Goal: Task Accomplishment & Management: Manage account settings

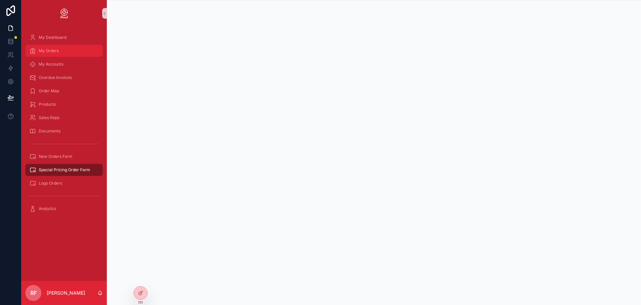
click at [60, 49] on div "My Orders" at bounding box center [63, 50] width 69 height 11
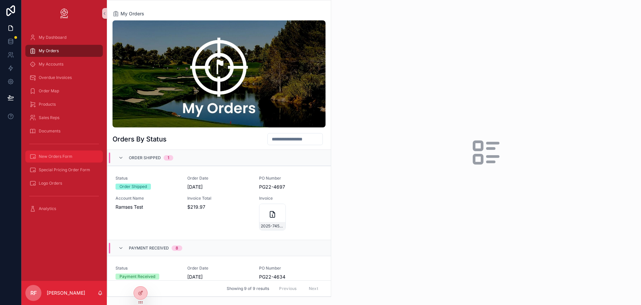
click at [42, 155] on span "New Orders Form" at bounding box center [56, 156] width 34 height 5
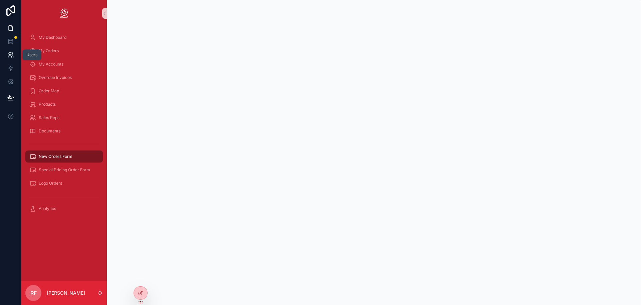
click at [10, 58] on link at bounding box center [10, 54] width 21 height 13
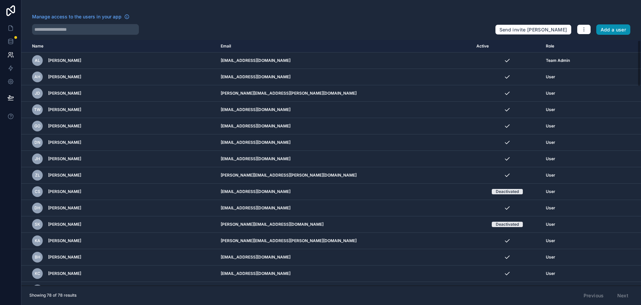
click at [609, 29] on button "Add a user" at bounding box center [613, 29] width 34 height 11
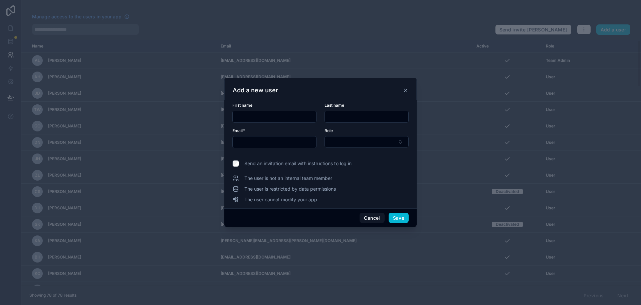
click at [283, 117] on input "text" at bounding box center [274, 116] width 83 height 9
type input "****"
type input "********"
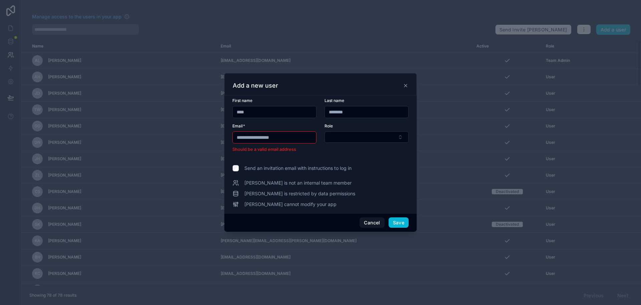
type input "**********"
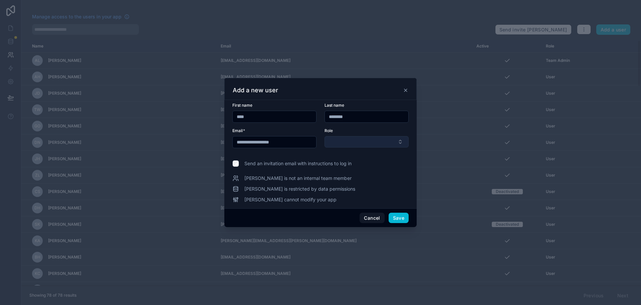
click at [345, 145] on button "Select Button" at bounding box center [367, 141] width 84 height 11
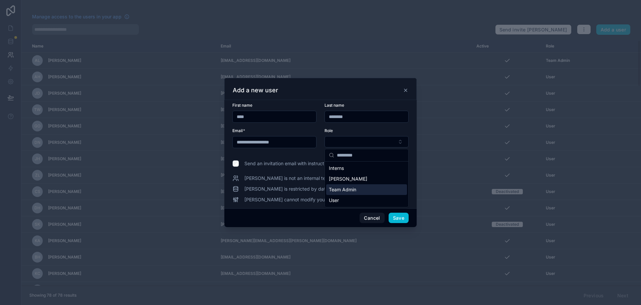
click at [356, 187] on span "Team Admin" at bounding box center [342, 189] width 27 height 7
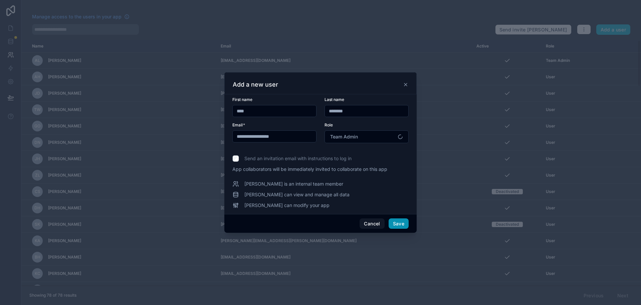
click at [398, 225] on button "Save" at bounding box center [399, 223] width 20 height 11
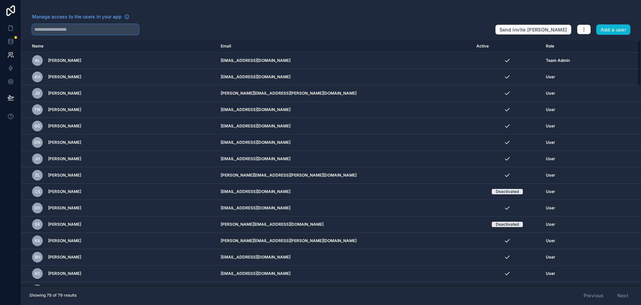
click at [68, 29] on input "text" at bounding box center [85, 29] width 107 height 11
type input "****"
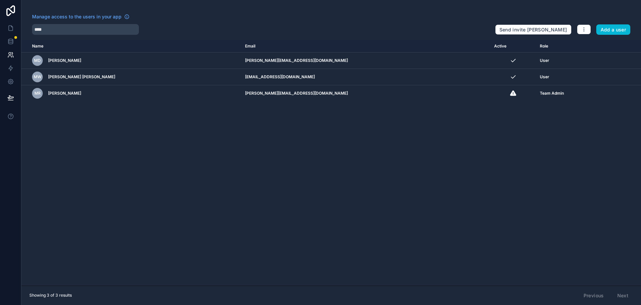
click at [301, 179] on div "Name Email Active Role [DOMAIN_NAME] MD [PERSON_NAME] [PERSON_NAME][EMAIL_ADDRE…" at bounding box center [331, 162] width 620 height 245
click at [10, 30] on icon at bounding box center [10, 28] width 7 height 7
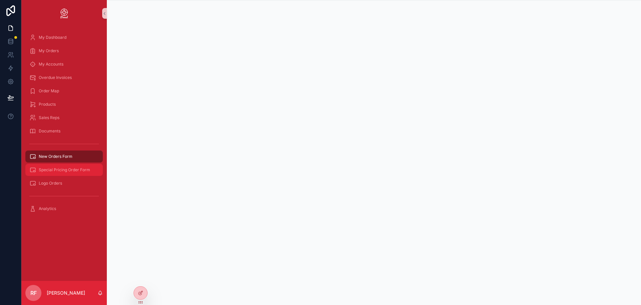
click at [73, 165] on div "Special Pricing Order Form" at bounding box center [63, 169] width 69 height 11
click at [70, 154] on span "New Orders Form" at bounding box center [56, 156] width 34 height 5
click at [63, 166] on div "Special Pricing Order Form" at bounding box center [63, 169] width 69 height 11
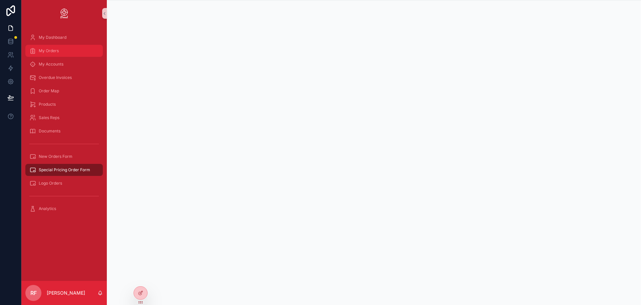
click at [73, 46] on div "My Orders" at bounding box center [63, 50] width 69 height 11
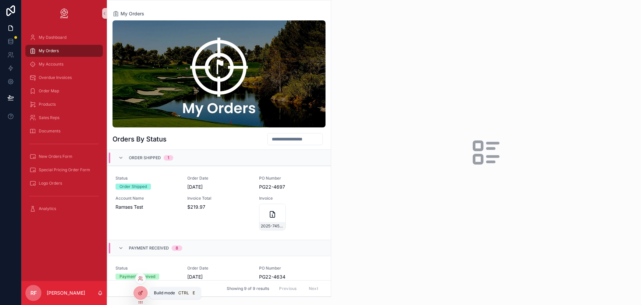
click at [142, 290] on icon at bounding box center [140, 292] width 5 height 5
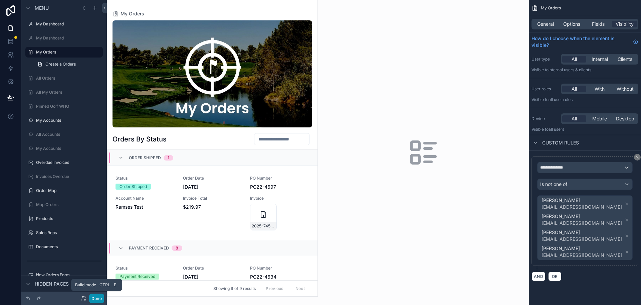
click at [99, 300] on button "Done" at bounding box center [96, 298] width 15 height 10
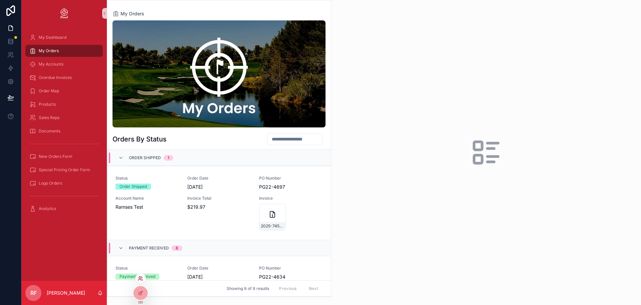
click at [141, 278] on icon at bounding box center [140, 277] width 5 height 5
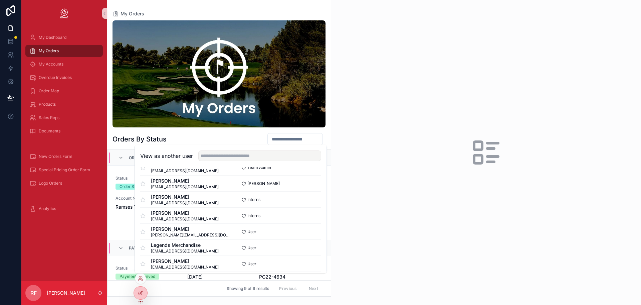
scroll to position [83, 0]
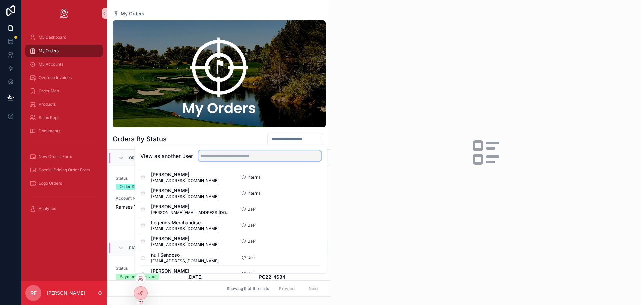
click at [227, 155] on input "text" at bounding box center [259, 155] width 123 height 11
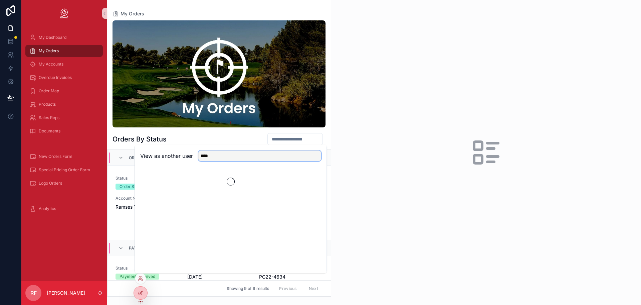
scroll to position [0, 0]
type input "****"
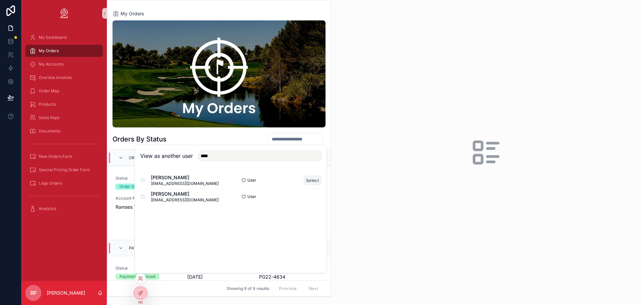
click at [311, 182] on button "Select" at bounding box center [312, 180] width 17 height 10
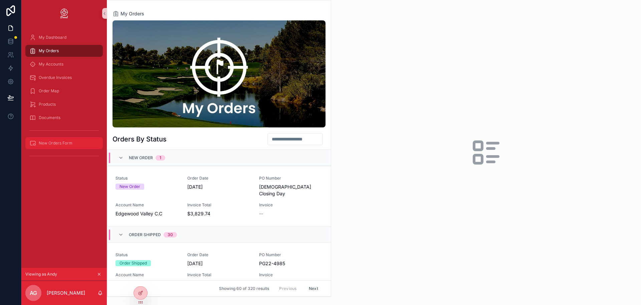
click at [73, 145] on div "New Orders Form" at bounding box center [63, 143] width 69 height 11
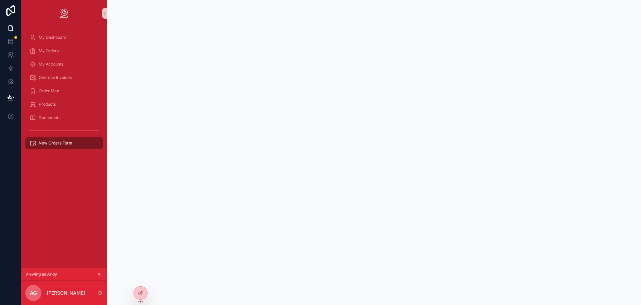
click at [101, 273] on icon "scrollable content" at bounding box center [99, 273] width 5 height 5
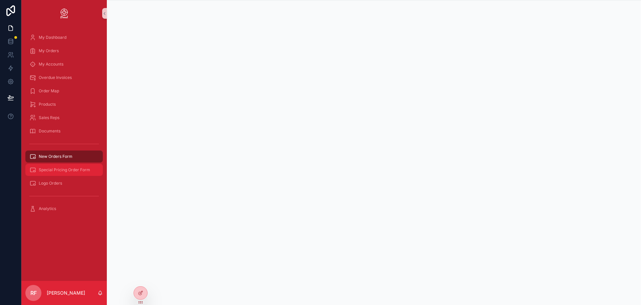
click at [68, 170] on span "Special Pricing Order Form" at bounding box center [64, 169] width 51 height 5
